Goal: Check status: Check status

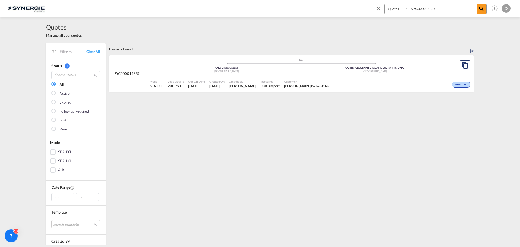
select select "Quotes"
click at [444, 8] on input "SYC000014837" at bounding box center [442, 8] width 67 height 9
drag, startPoint x: 433, startPoint y: 10, endPoint x: 371, endPoint y: 7, distance: 62.6
click at [371, 8] on div "Bookings Quotes Enquiries SYC00001 Help Resources Product Release O My Profile …" at bounding box center [260, 8] width 504 height 17
paste input "3895"
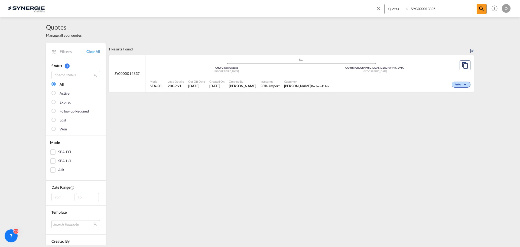
type input "SYC000013895"
click at [284, 84] on span "Bravo Carolina SmartD technologies Inc" at bounding box center [311, 85] width 54 height 5
click at [441, 7] on input "SYC000013895" at bounding box center [442, 8] width 67 height 9
click at [292, 86] on span "Bravo Carolina SmartD technologies Inc" at bounding box center [311, 85] width 54 height 5
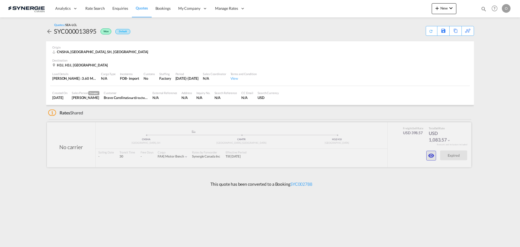
click at [430, 156] on md-icon "icon-eye" at bounding box center [431, 155] width 7 height 7
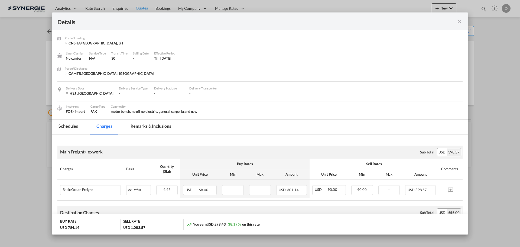
click at [187, 127] on md-tabs-canvas "Schedules Charges Remarks & Inclusions Schedules Charges Remarks & Inclusions" at bounding box center [260, 126] width 416 height 15
click at [161, 126] on md-tab-item "Remarks & Inclusions" at bounding box center [150, 126] width 53 height 15
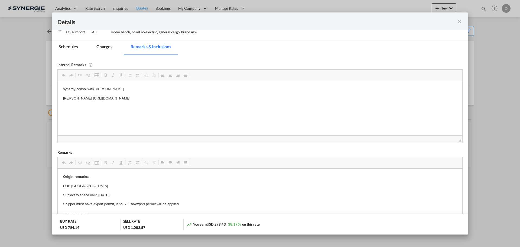
scroll to position [81, 0]
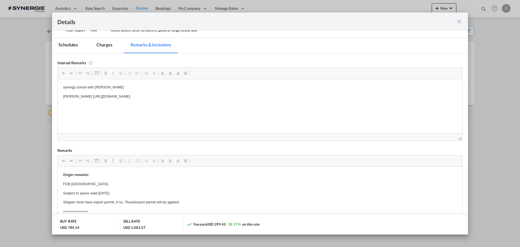
drag, startPoint x: 77, startPoint y: 96, endPoint x: 154, endPoint y: 100, distance: 76.8
copy p "https://app.frontapp.com/open/msg_1gxviwi7?key=CMpx4OoaZdpg7E43jf_7-QDqadcy7Ska"
drag, startPoint x: 76, startPoint y: 96, endPoint x: 221, endPoint y: 100, distance: 144.4
click at [221, 100] on html "synergy consol with everok Dickson https://app.frontapp.com/open/msg_1gxviwi7?k…" at bounding box center [260, 92] width 405 height 26
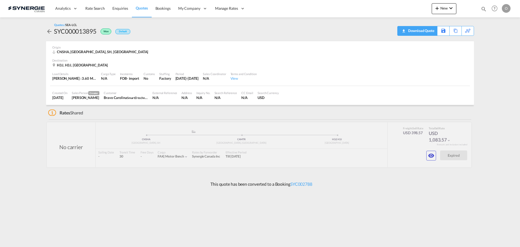
click at [413, 32] on div "Download Quote" at bounding box center [421, 30] width 28 height 9
click at [432, 158] on md-icon "icon-eye" at bounding box center [431, 155] width 7 height 7
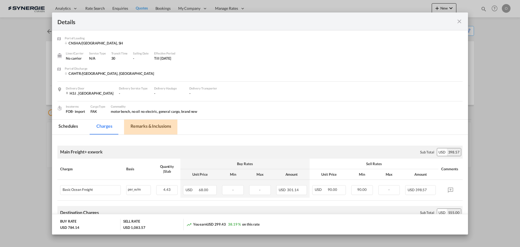
click at [146, 125] on md-tab-item "Remarks & Inclusions" at bounding box center [150, 126] width 53 height 15
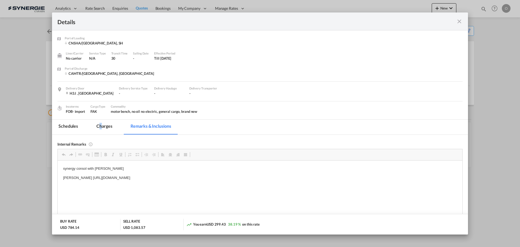
drag, startPoint x: 100, startPoint y: 126, endPoint x: 124, endPoint y: 146, distance: 31.0
click at [101, 126] on md-tab-item "Charges" at bounding box center [104, 126] width 29 height 15
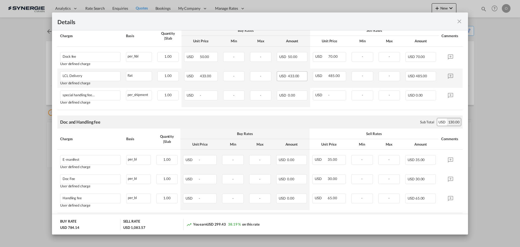
scroll to position [209, 0]
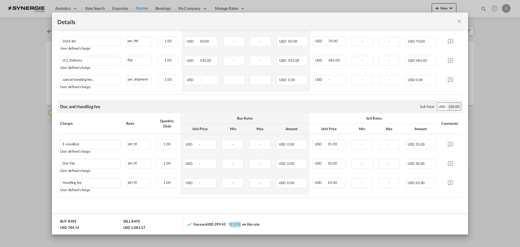
drag, startPoint x: 228, startPoint y: 225, endPoint x: 238, endPoint y: 225, distance: 9.5
click at [238, 225] on span "38.19 %" at bounding box center [234, 224] width 13 height 4
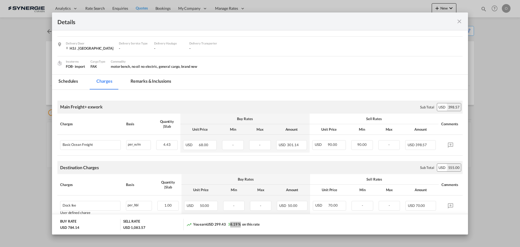
scroll to position [0, 0]
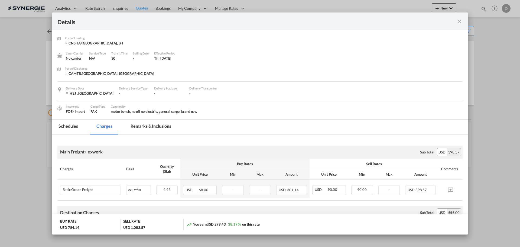
click at [461, 22] on md-icon "icon-close fg-AAA8AD m-0 cursor" at bounding box center [459, 21] width 7 height 7
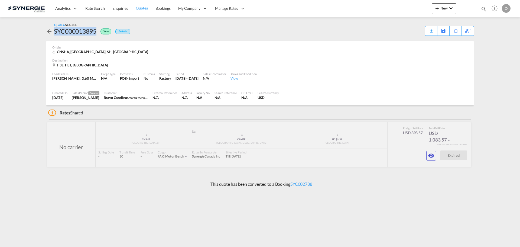
drag, startPoint x: 54, startPoint y: 33, endPoint x: 97, endPoint y: 33, distance: 42.5
click at [96, 33] on div "SYC000013895" at bounding box center [75, 31] width 43 height 9
copy div "SYC000013895"
click at [309, 182] on link "SYC002788" at bounding box center [301, 183] width 22 height 5
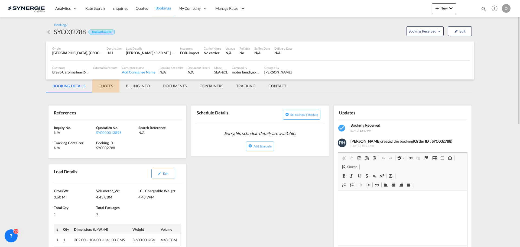
drag, startPoint x: 102, startPoint y: 85, endPoint x: 215, endPoint y: 155, distance: 132.7
click at [103, 85] on md-tab-item "QUOTES" at bounding box center [105, 85] width 27 height 13
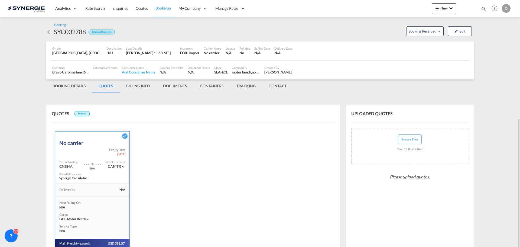
scroll to position [66, 0]
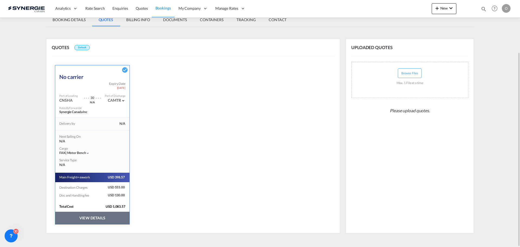
click at [106, 217] on button "VIEW DETAILS" at bounding box center [92, 218] width 74 height 12
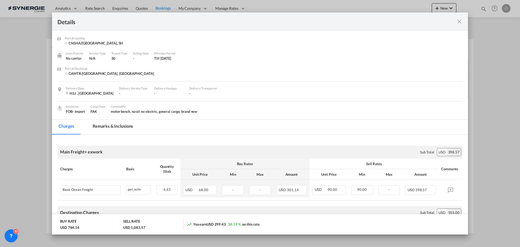
drag, startPoint x: 206, startPoint y: 223, endPoint x: 384, endPoint y: 217, distance: 177.3
click at [224, 223] on span "USD 299.43" at bounding box center [216, 224] width 19 height 4
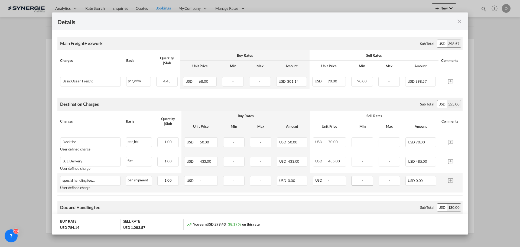
scroll to position [190, 0]
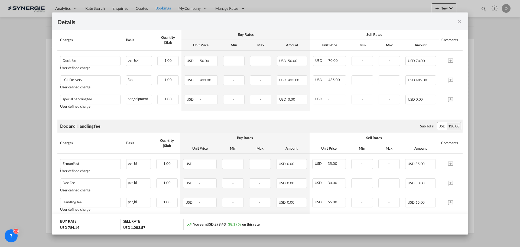
click at [458, 22] on md-icon "icon-close fg-AAA8AD m-0 cursor" at bounding box center [459, 21] width 7 height 7
